Goal: Information Seeking & Learning: Check status

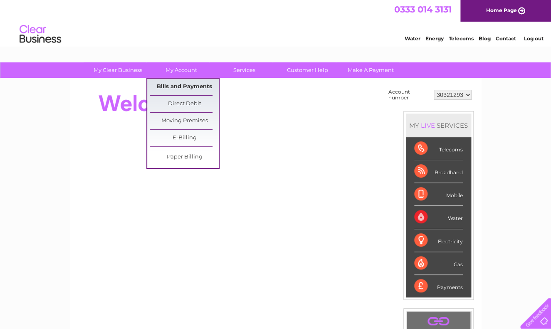
click at [179, 87] on link "Bills and Payments" at bounding box center [184, 87] width 69 height 17
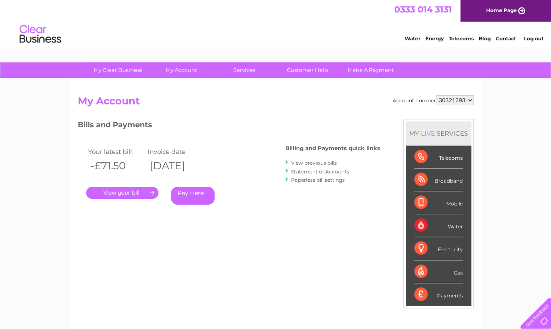
click at [316, 171] on link "Statement of Accounts" at bounding box center [320, 171] width 58 height 6
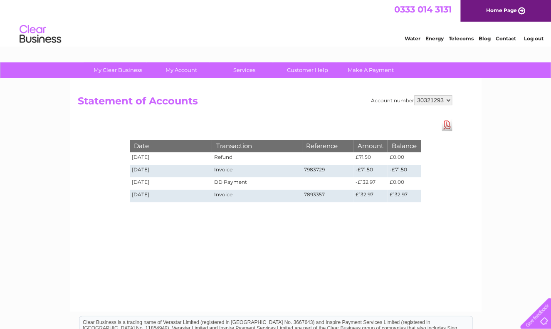
click at [245, 182] on td "DD Payment" at bounding box center [257, 183] width 90 height 12
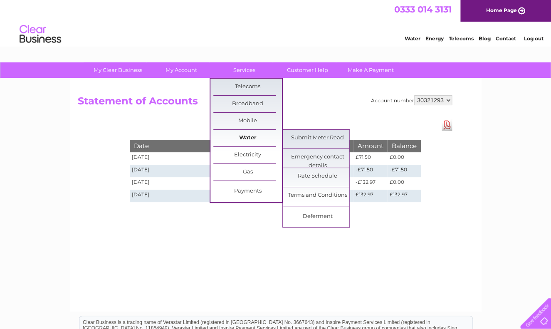
click at [246, 140] on link "Water" at bounding box center [247, 138] width 69 height 17
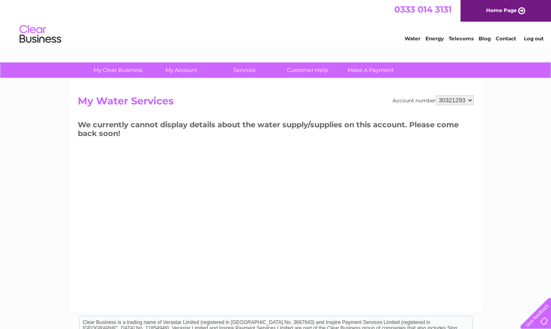
click at [166, 129] on h3 "We currently cannot display details about the water supply/supplies on this acc…" at bounding box center [276, 130] width 396 height 23
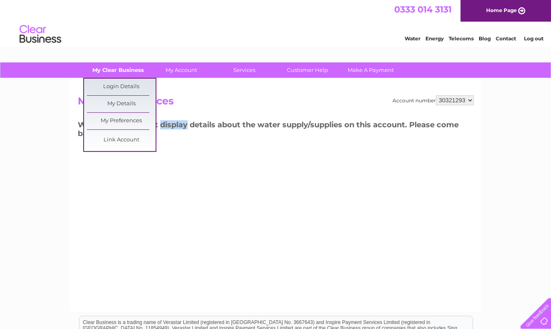
click at [118, 71] on link "My Clear Business" at bounding box center [118, 69] width 69 height 15
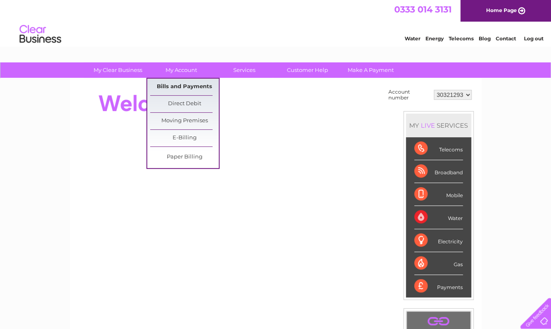
click at [178, 88] on link "Bills and Payments" at bounding box center [184, 87] width 69 height 17
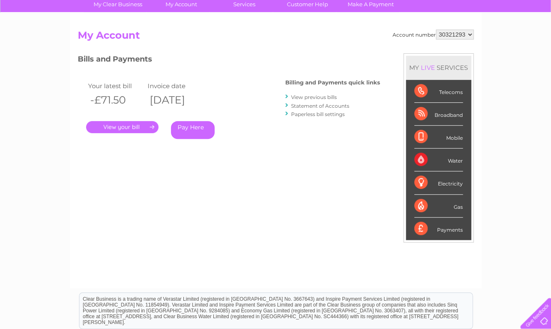
scroll to position [67, 0]
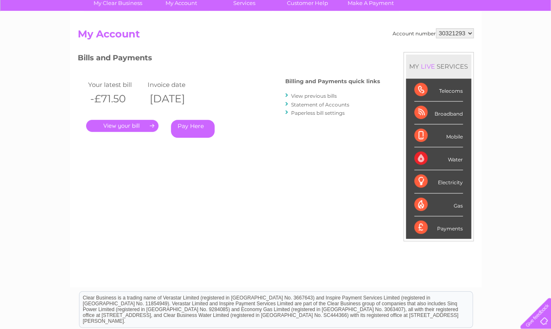
click at [101, 127] on link "." at bounding box center [122, 126] width 72 height 12
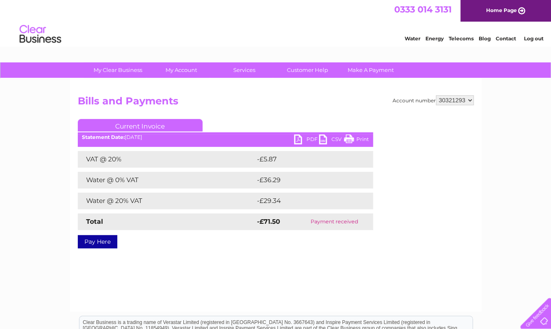
click at [245, 181] on td "Water @ 0% VAT" at bounding box center [166, 180] width 177 height 17
click at [157, 150] on div "Current Invoice PDF CSV Print Statement Date: [DATE]" at bounding box center [225, 182] width 295 height 126
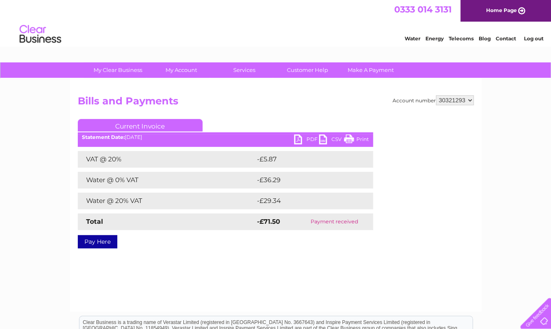
click at [157, 150] on div "Current Invoice PDF CSV Print Statement Date: [DATE]" at bounding box center [225, 182] width 295 height 126
